Goal: Transaction & Acquisition: Purchase product/service

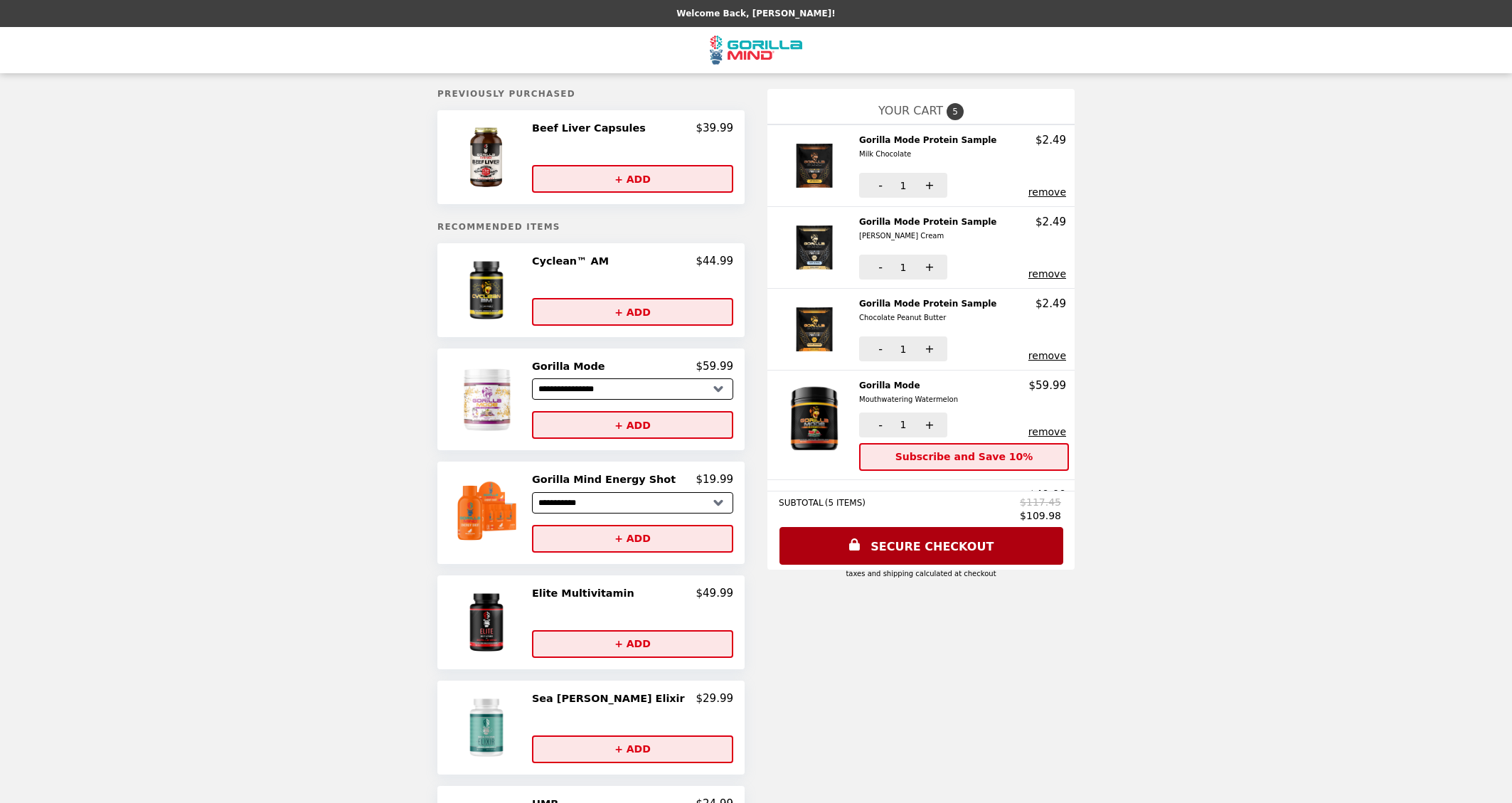
click at [562, 260] on h2 "Cyclean™ AM" at bounding box center [573, 261] width 83 height 13
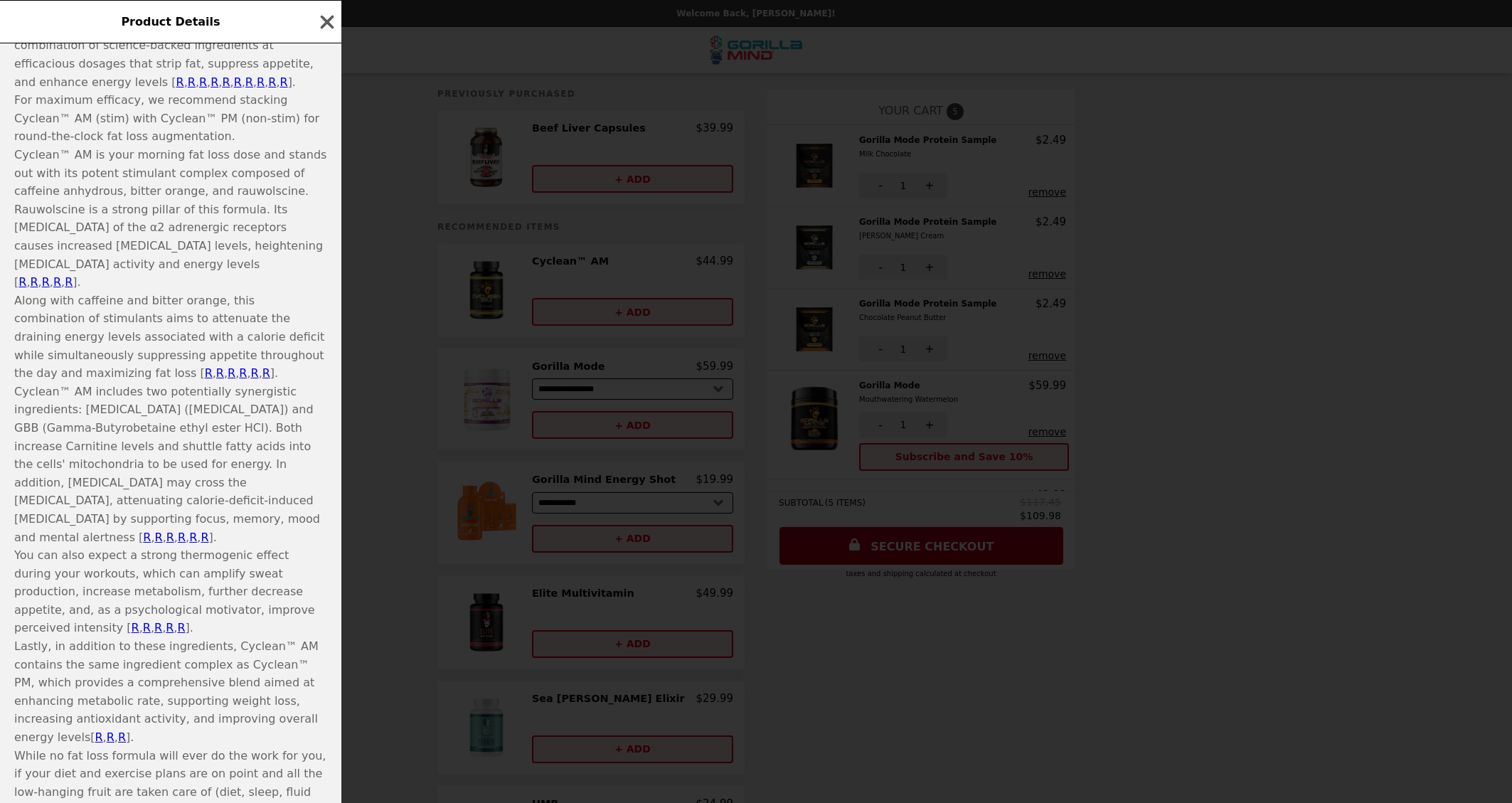
scroll to position [662, 0]
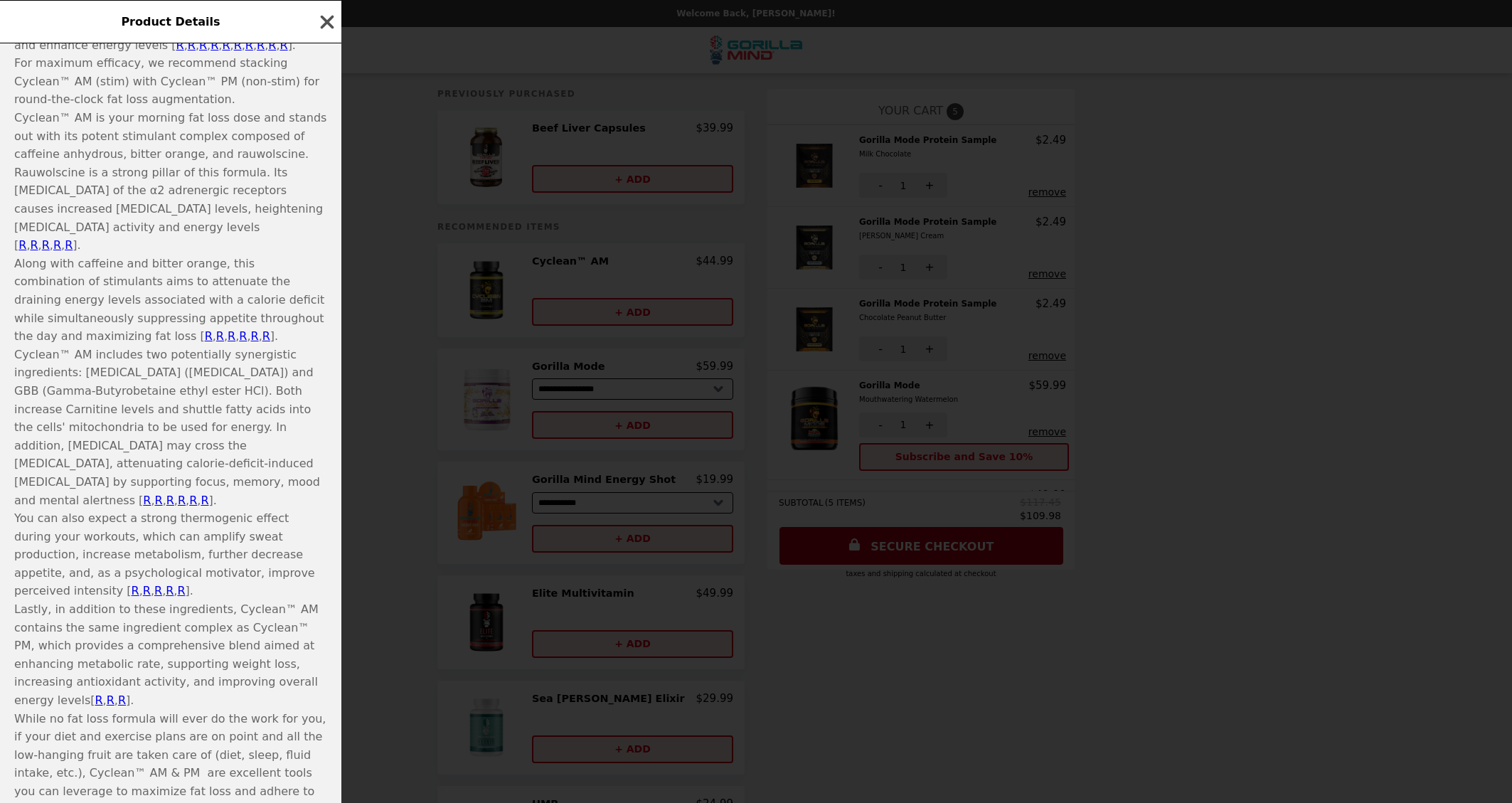
click at [324, 19] on icon "button" at bounding box center [328, 22] width 14 height 14
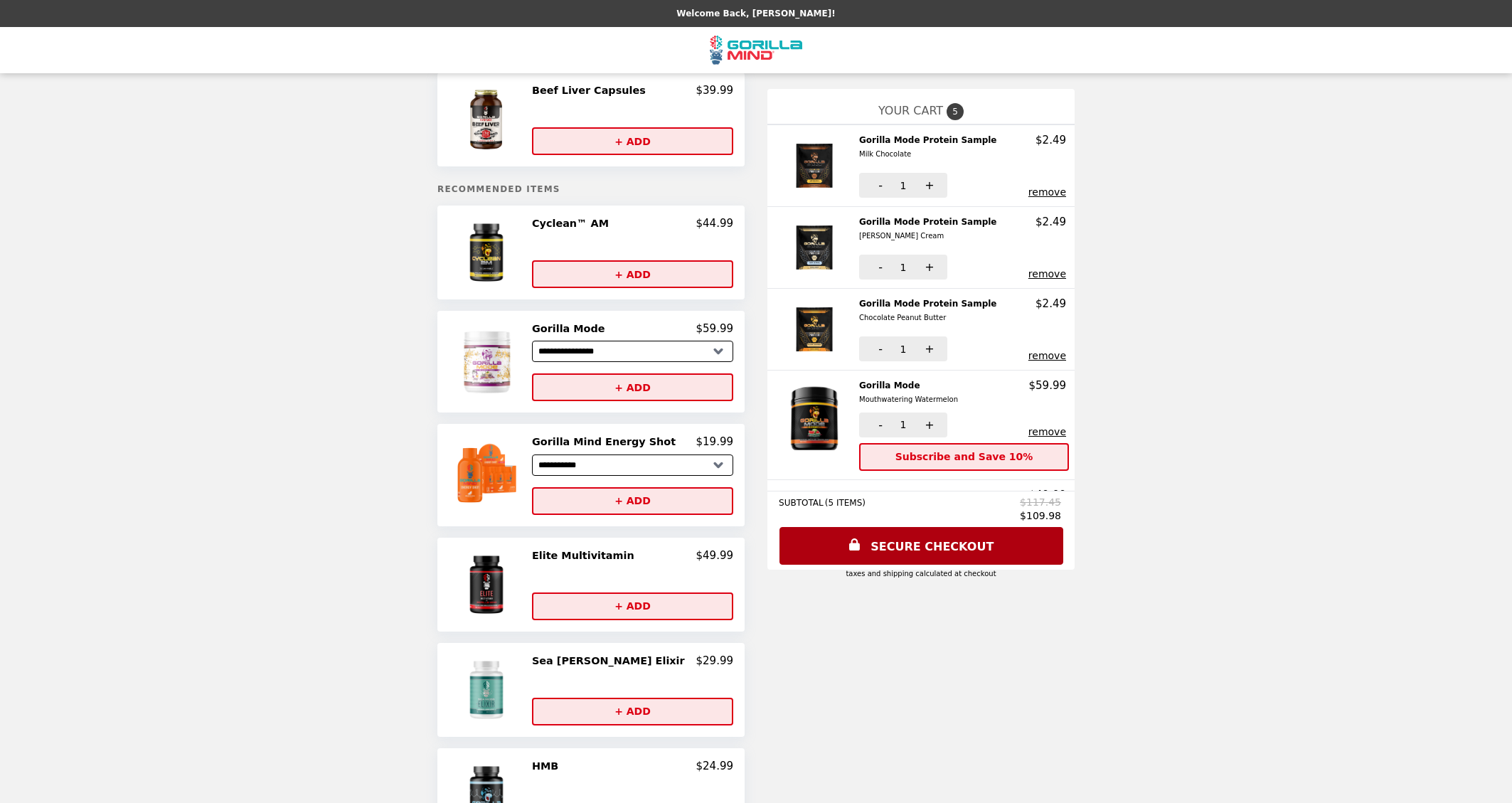
scroll to position [0, 0]
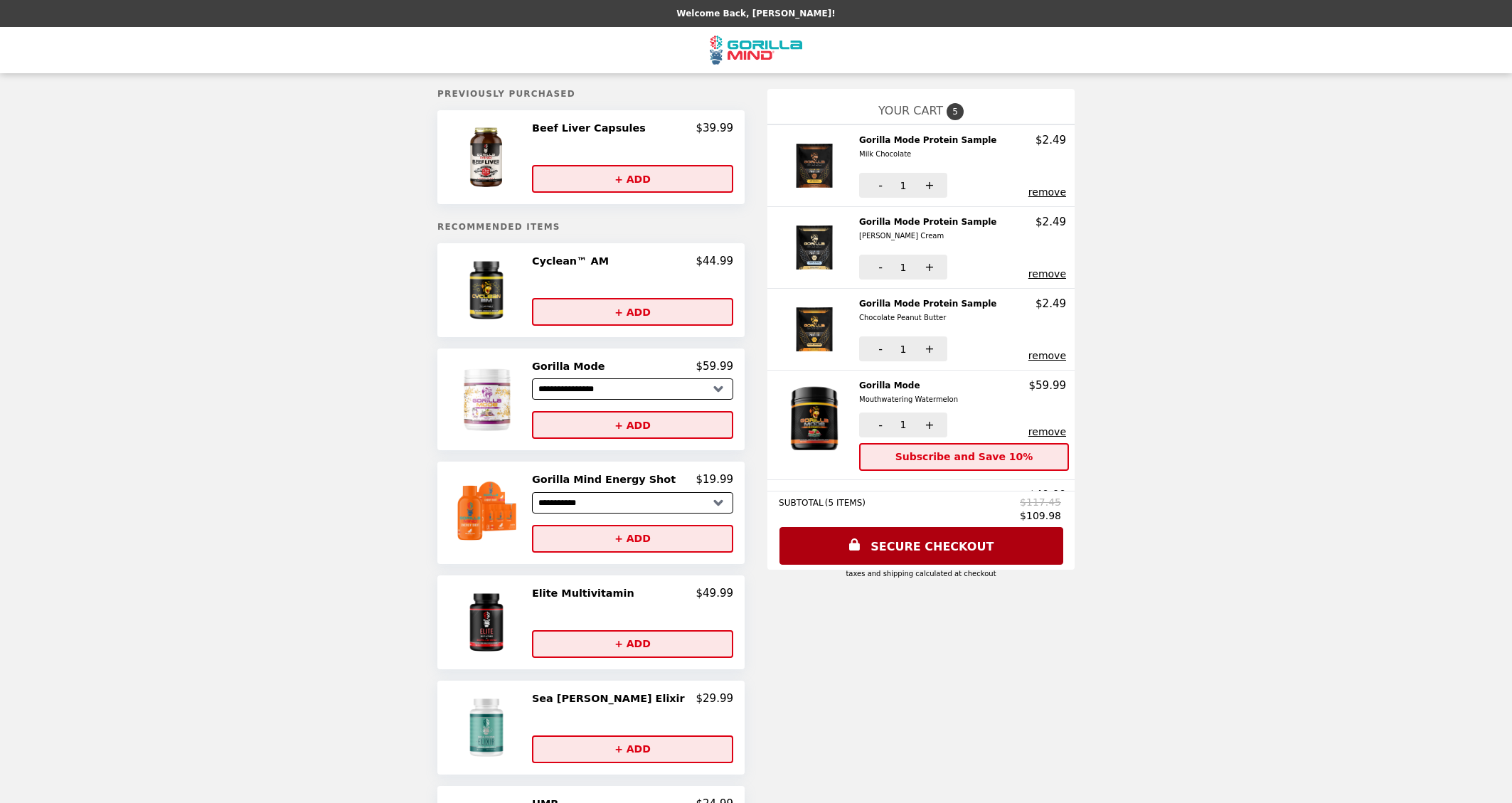
click at [720, 45] on img "Main" at bounding box center [756, 50] width 93 height 29
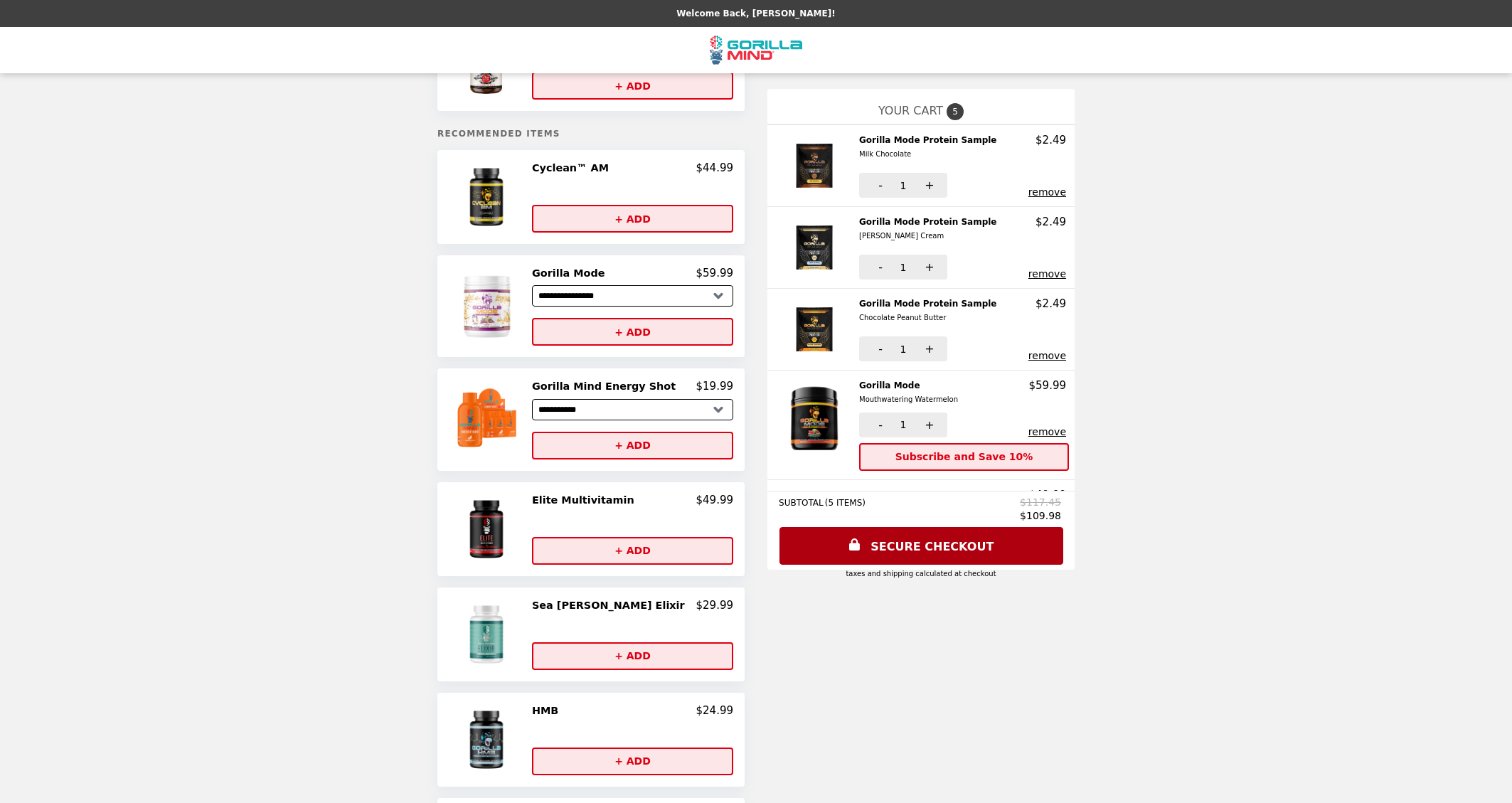
scroll to position [94, 0]
